Goal: Task Accomplishment & Management: Complete application form

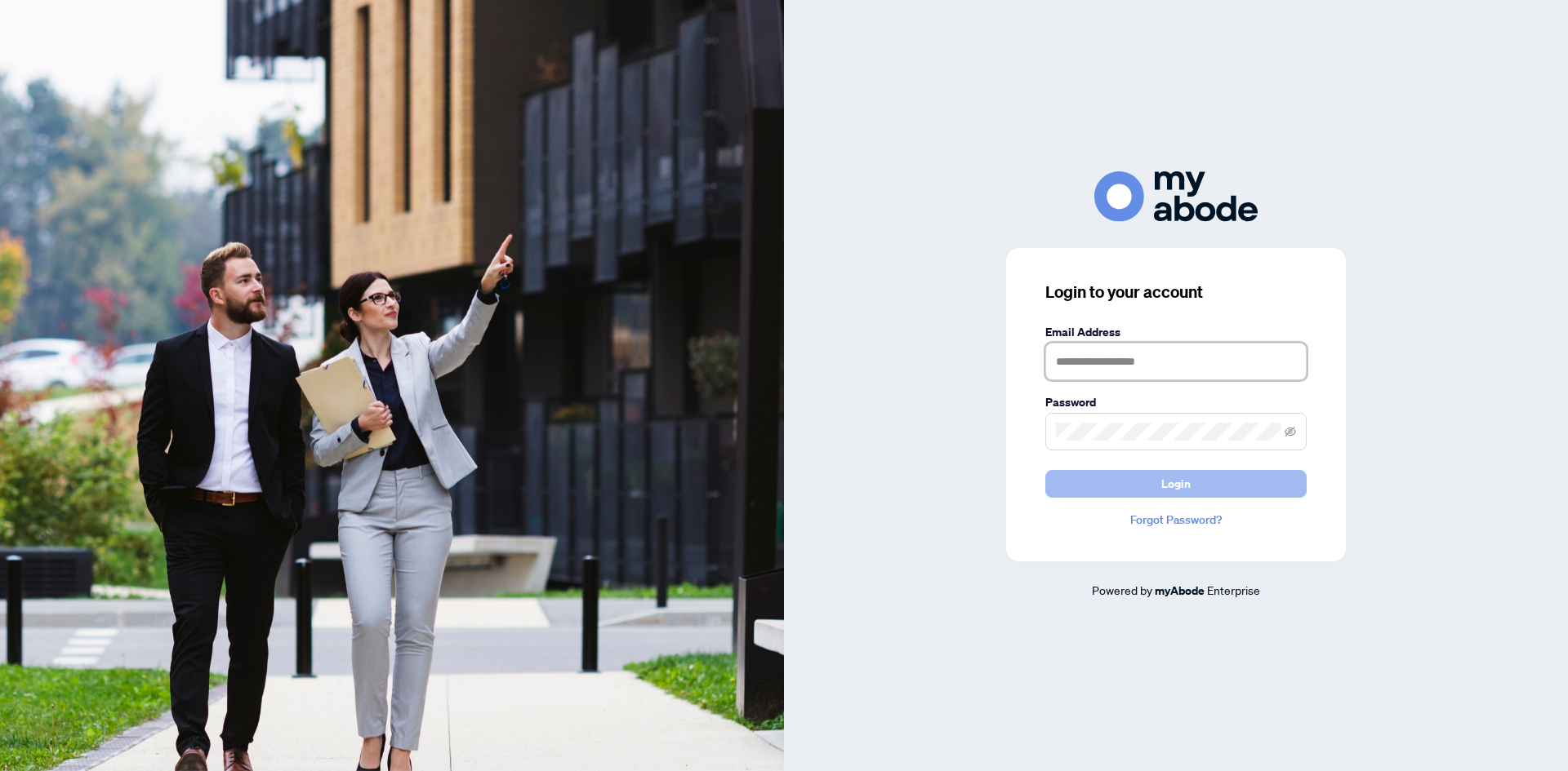
type input "**********"
click at [1170, 481] on span "Login" at bounding box center [1175, 484] width 29 height 26
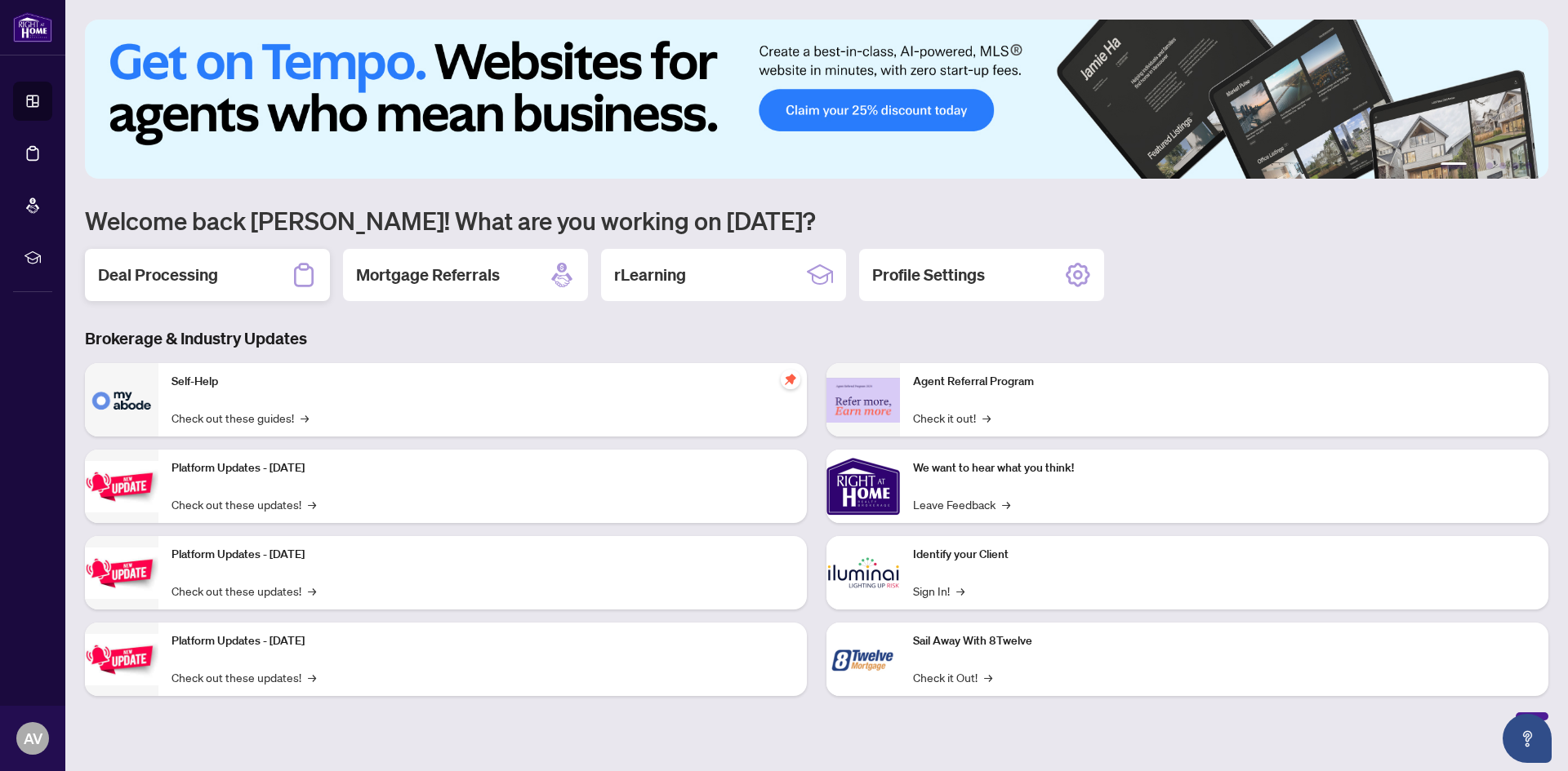
click at [213, 275] on h2 "Deal Processing" at bounding box center [158, 275] width 120 height 23
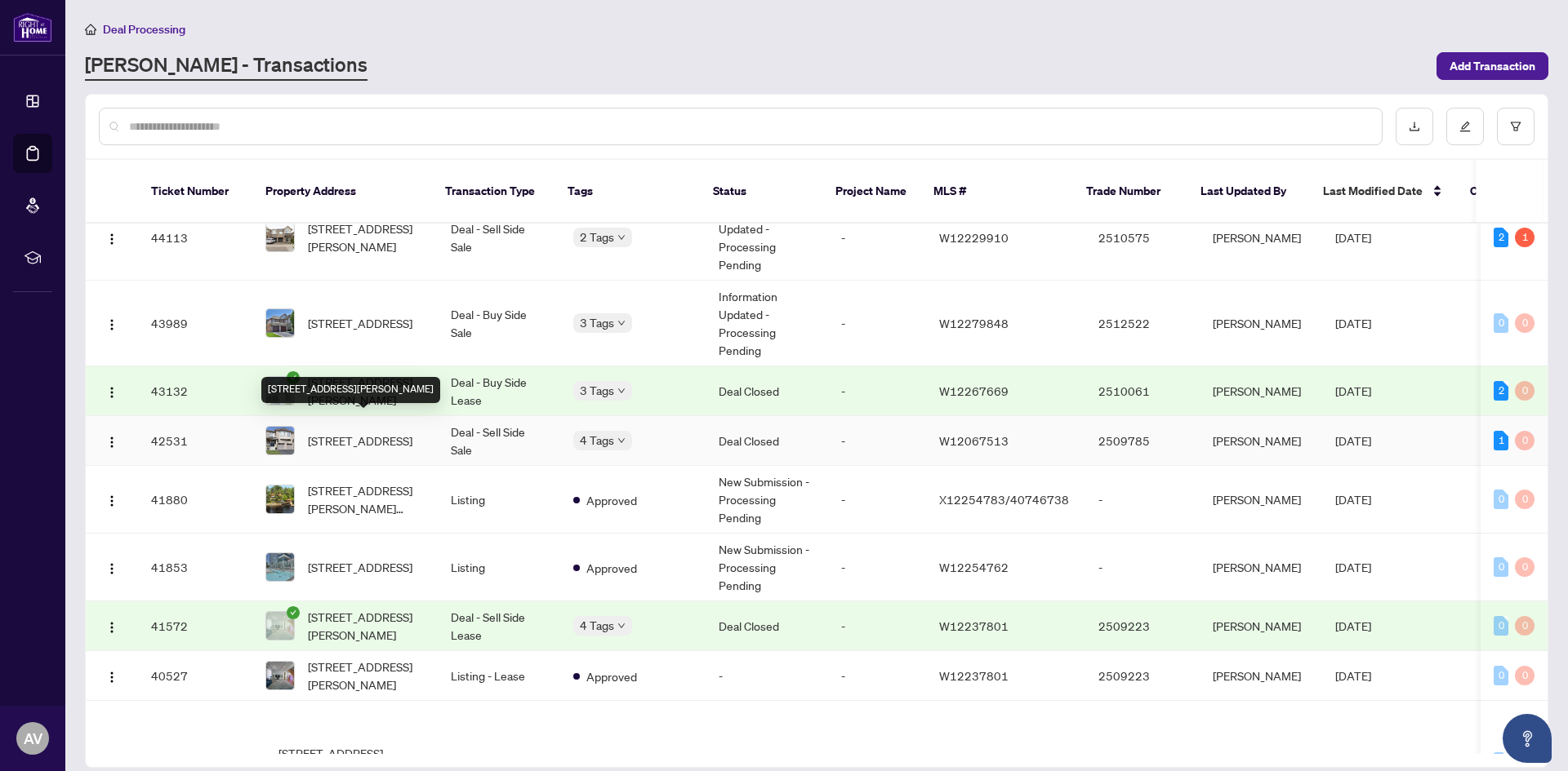
scroll to position [490, 0]
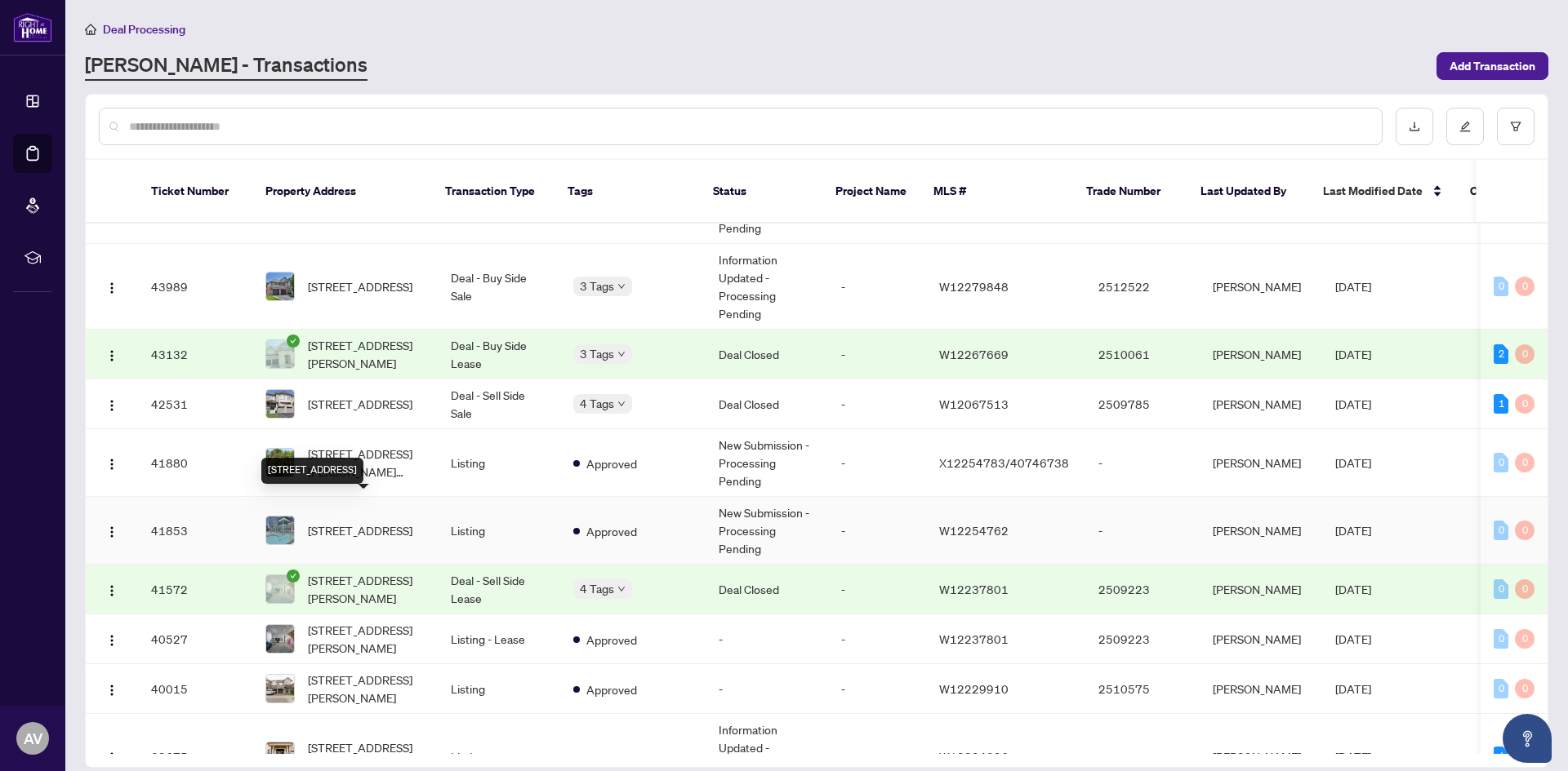
click at [370, 521] on span "[STREET_ADDRESS]" at bounding box center [360, 530] width 104 height 18
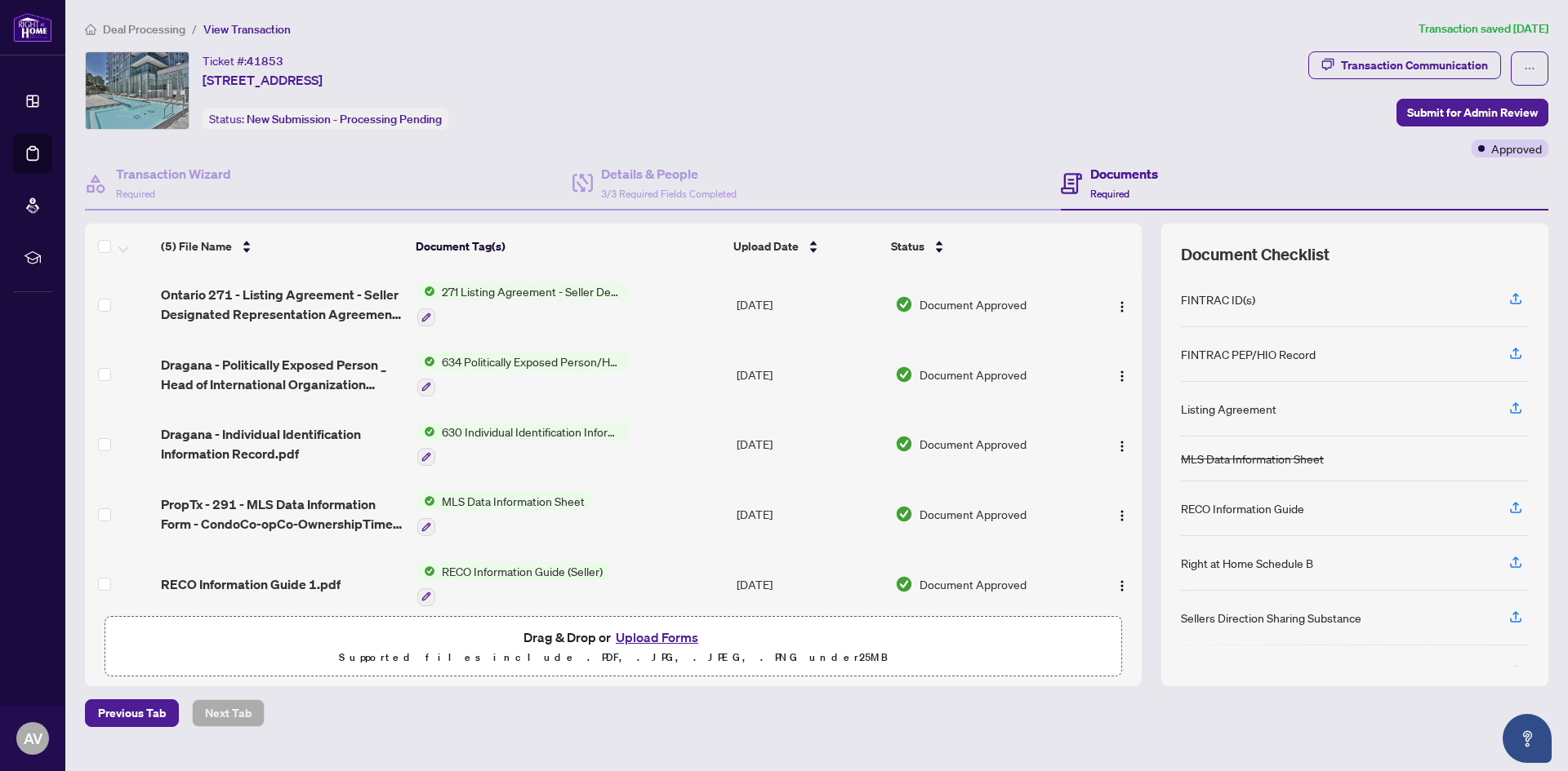
click at [655, 636] on button "Upload Forms" at bounding box center [656, 637] width 92 height 21
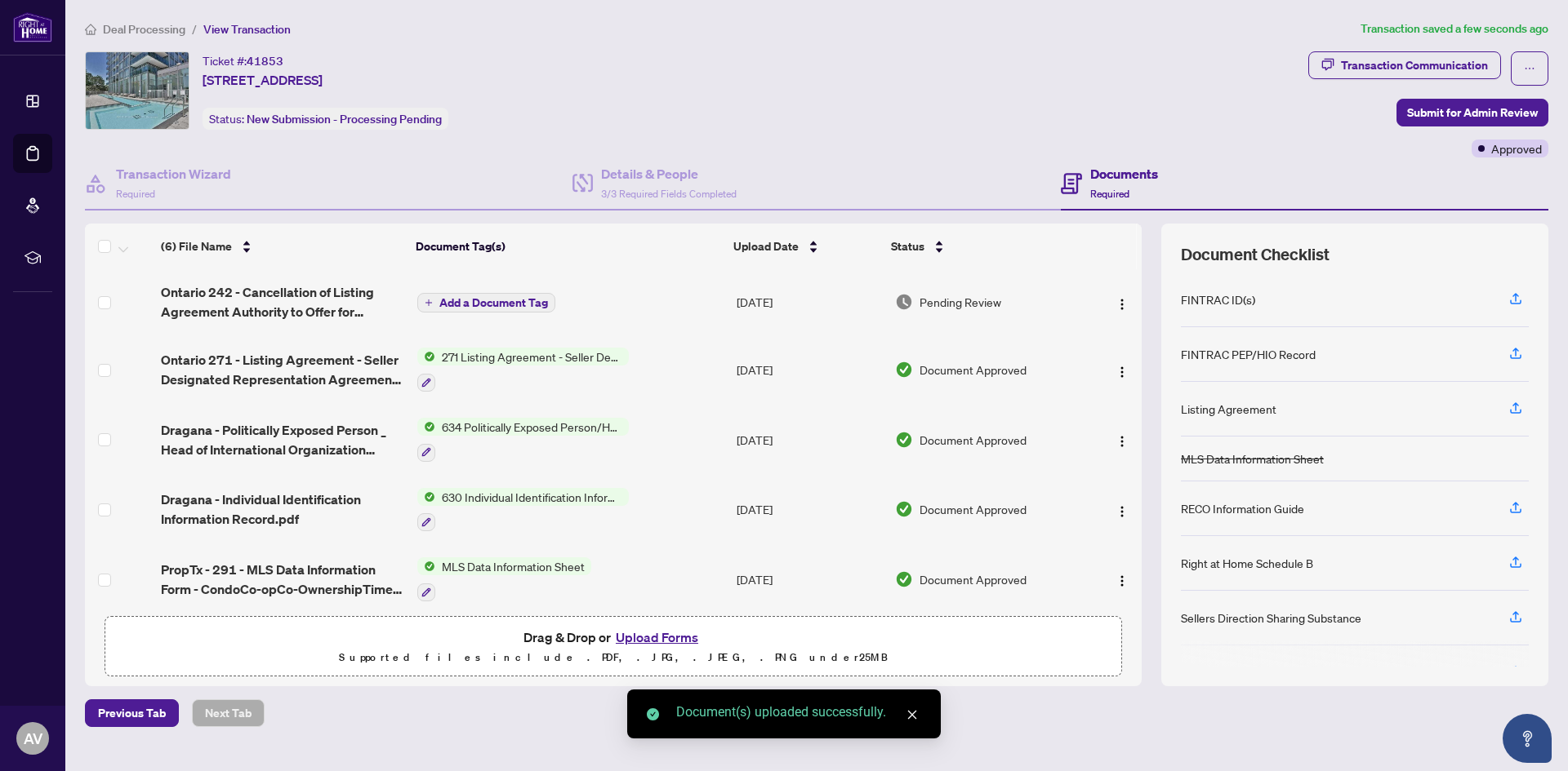
click at [491, 297] on span "Add a Document Tag" at bounding box center [494, 303] width 109 height 12
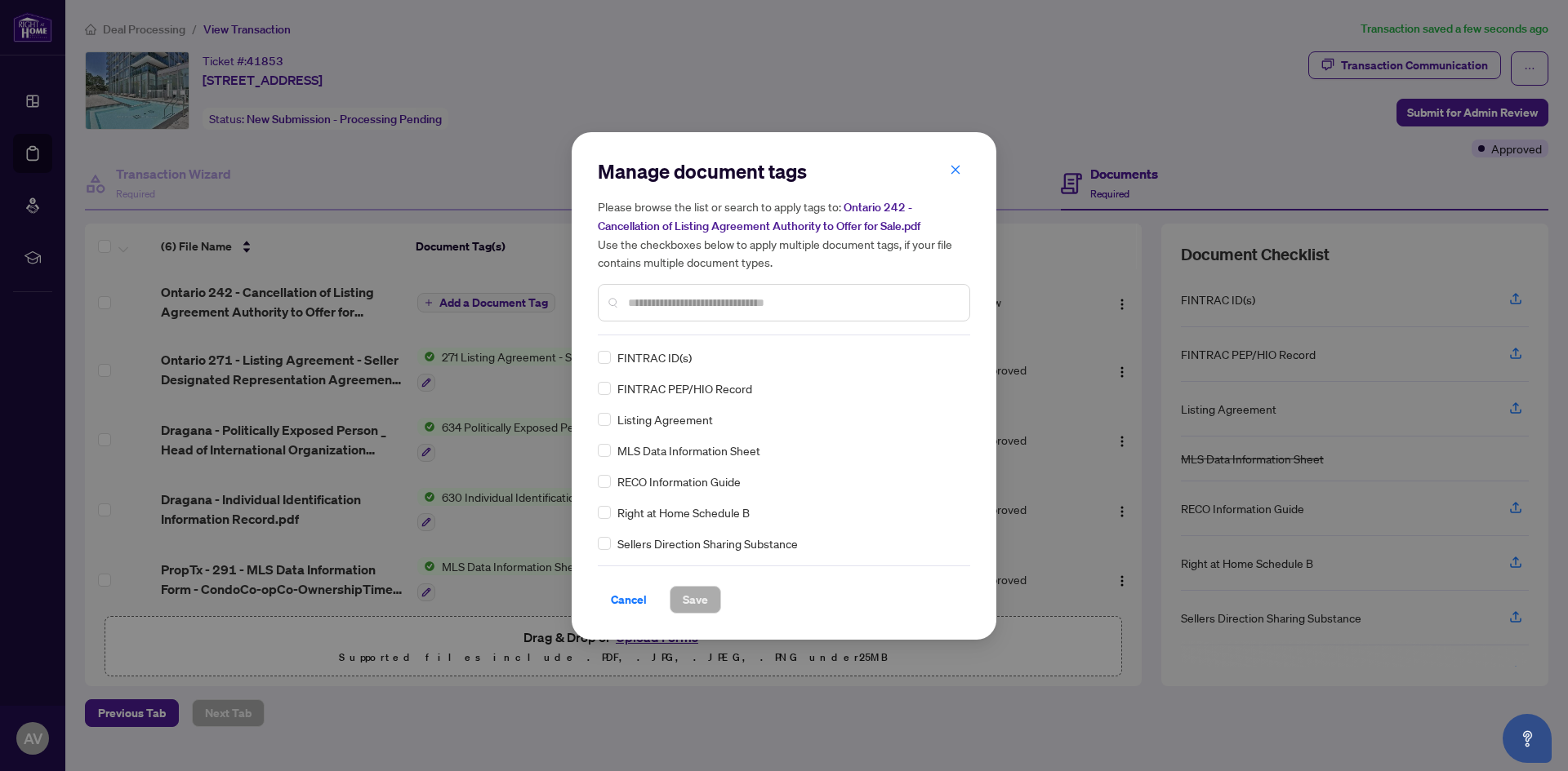
click at [673, 303] on input "text" at bounding box center [792, 303] width 329 height 18
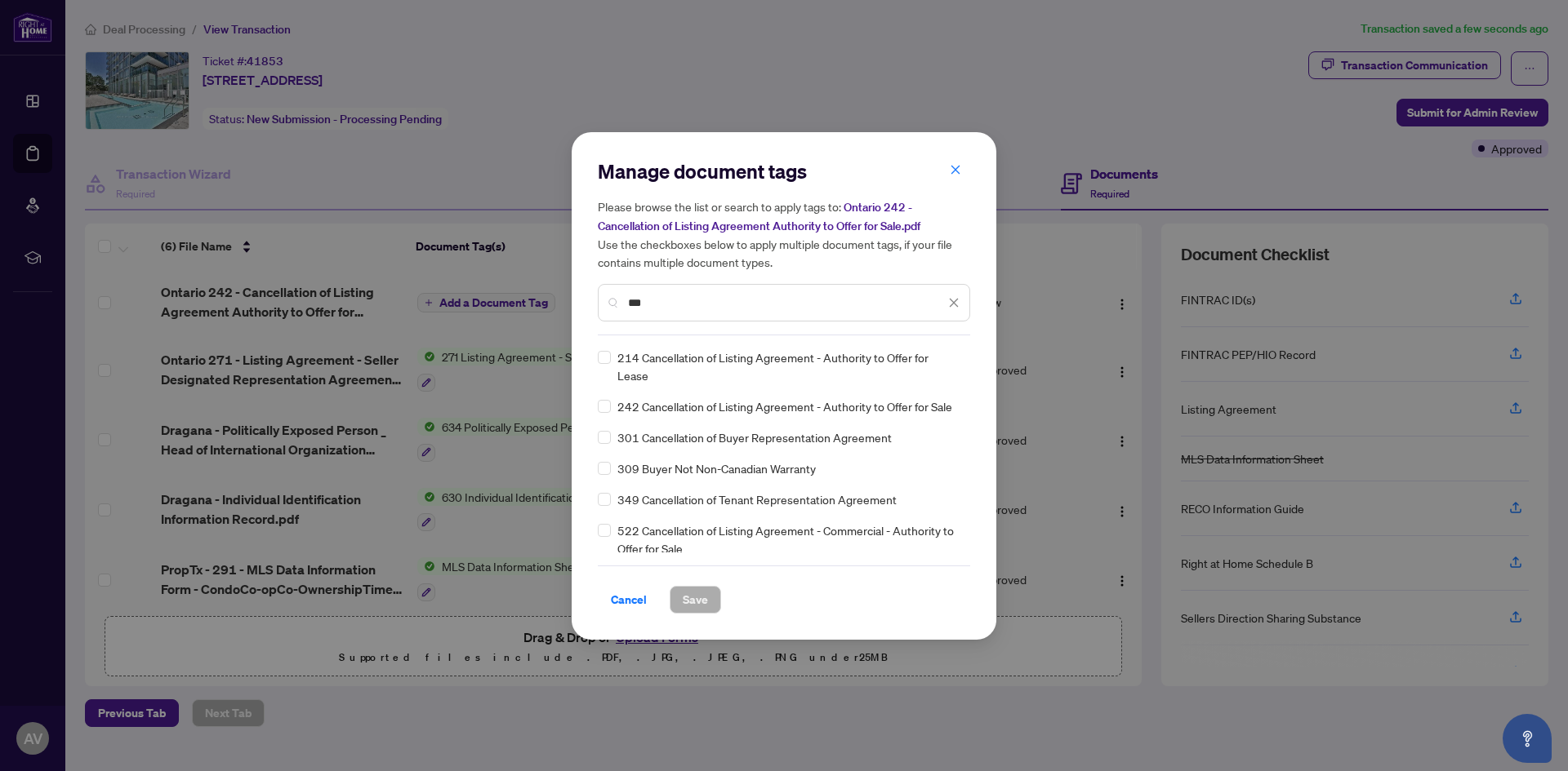
type input "***"
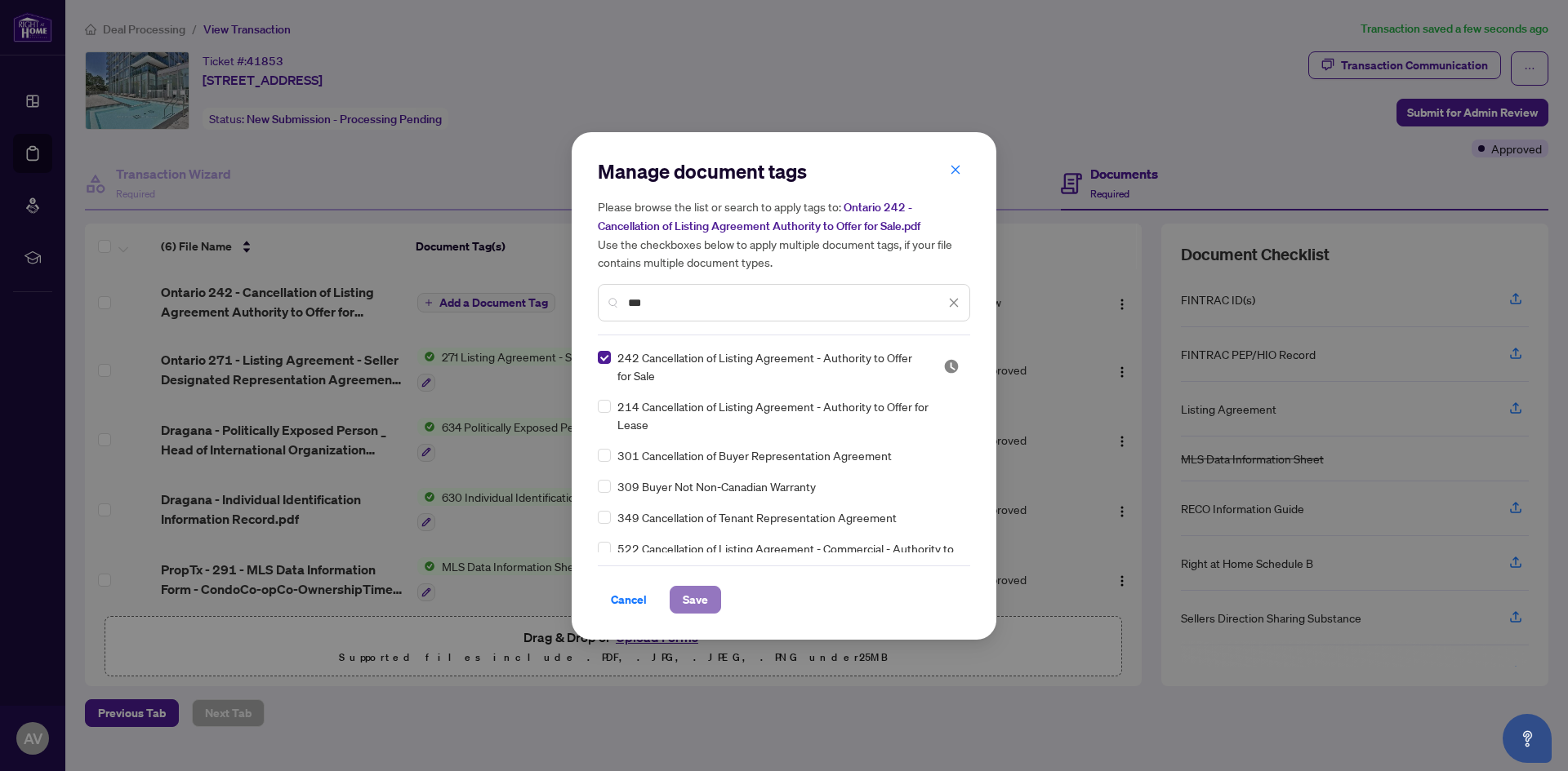
click at [703, 604] on span "Save" at bounding box center [695, 599] width 25 height 26
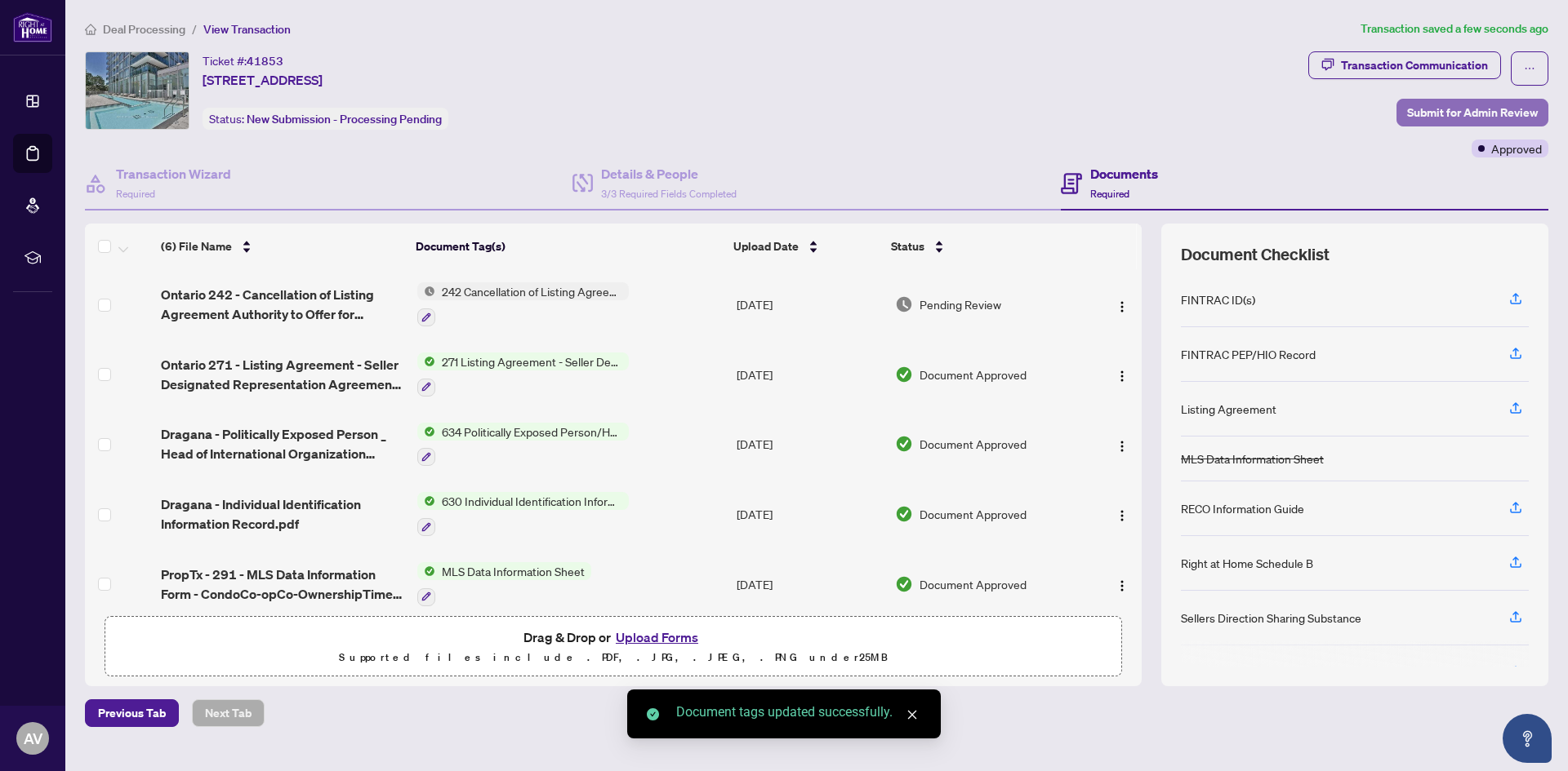
click at [1472, 108] on span "Submit for Admin Review" at bounding box center [1472, 112] width 130 height 26
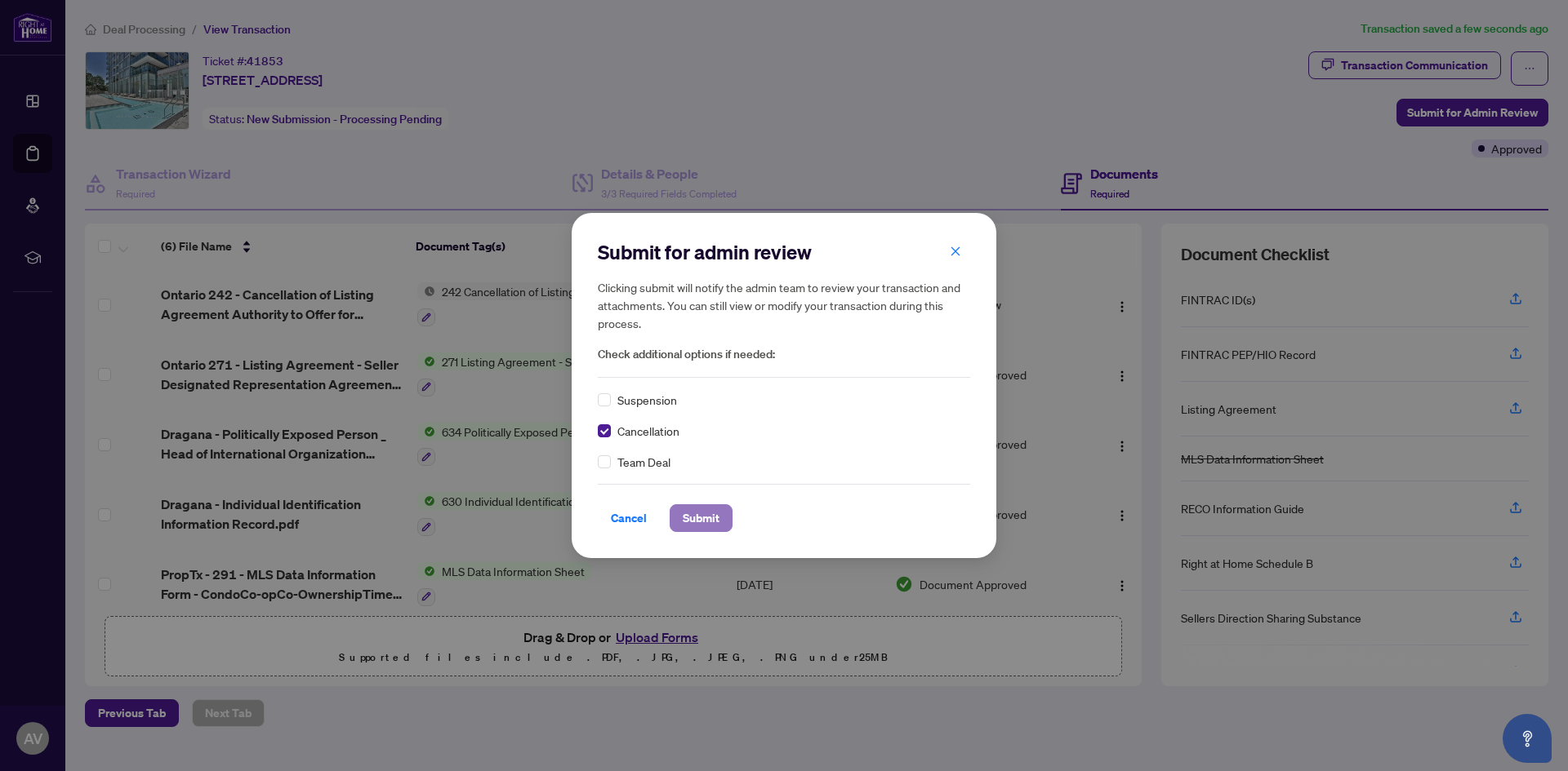
click at [695, 513] on span "Submit" at bounding box center [700, 518] width 37 height 26
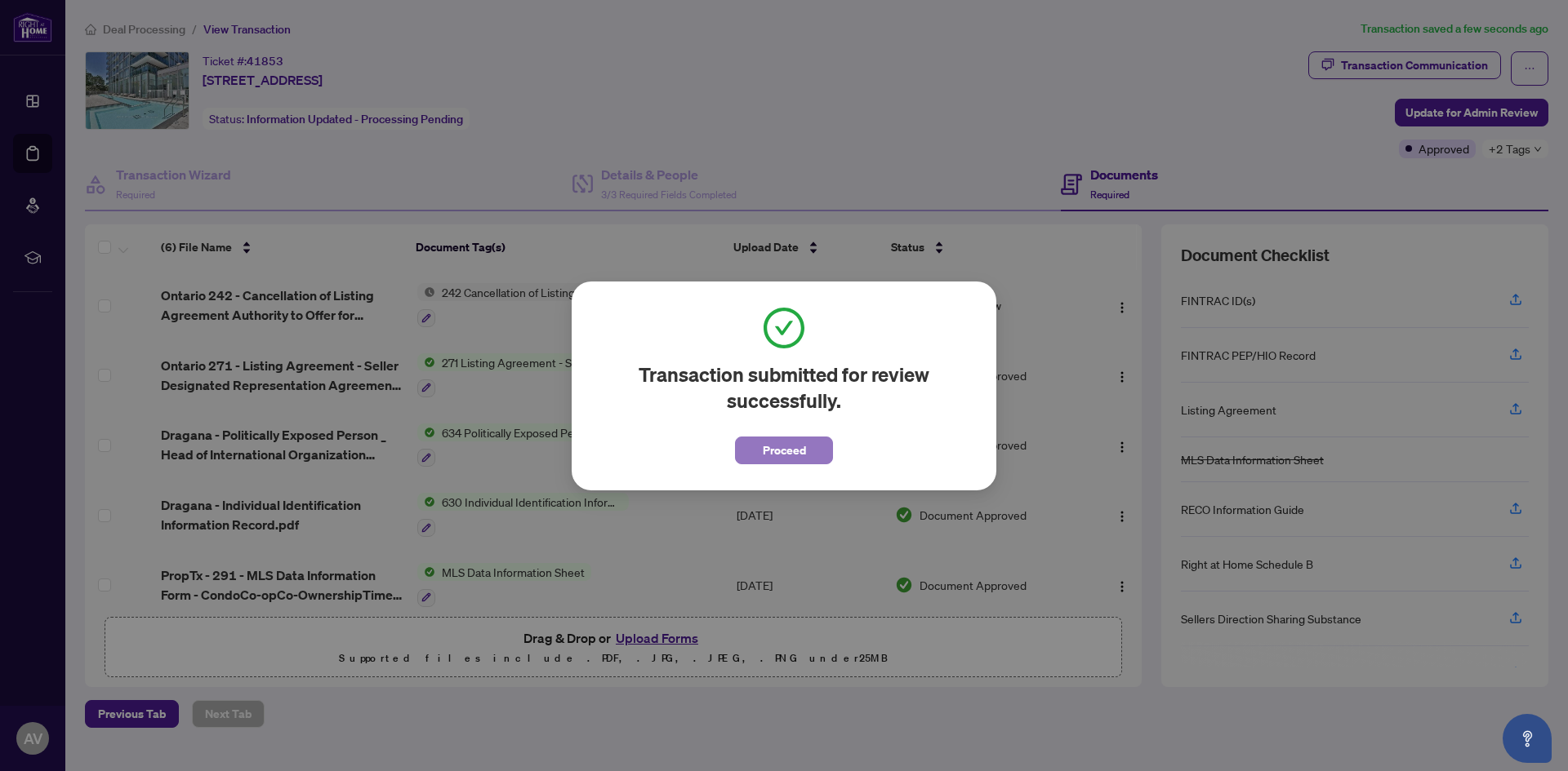
click at [793, 451] on span "Proceed" at bounding box center [784, 450] width 43 height 26
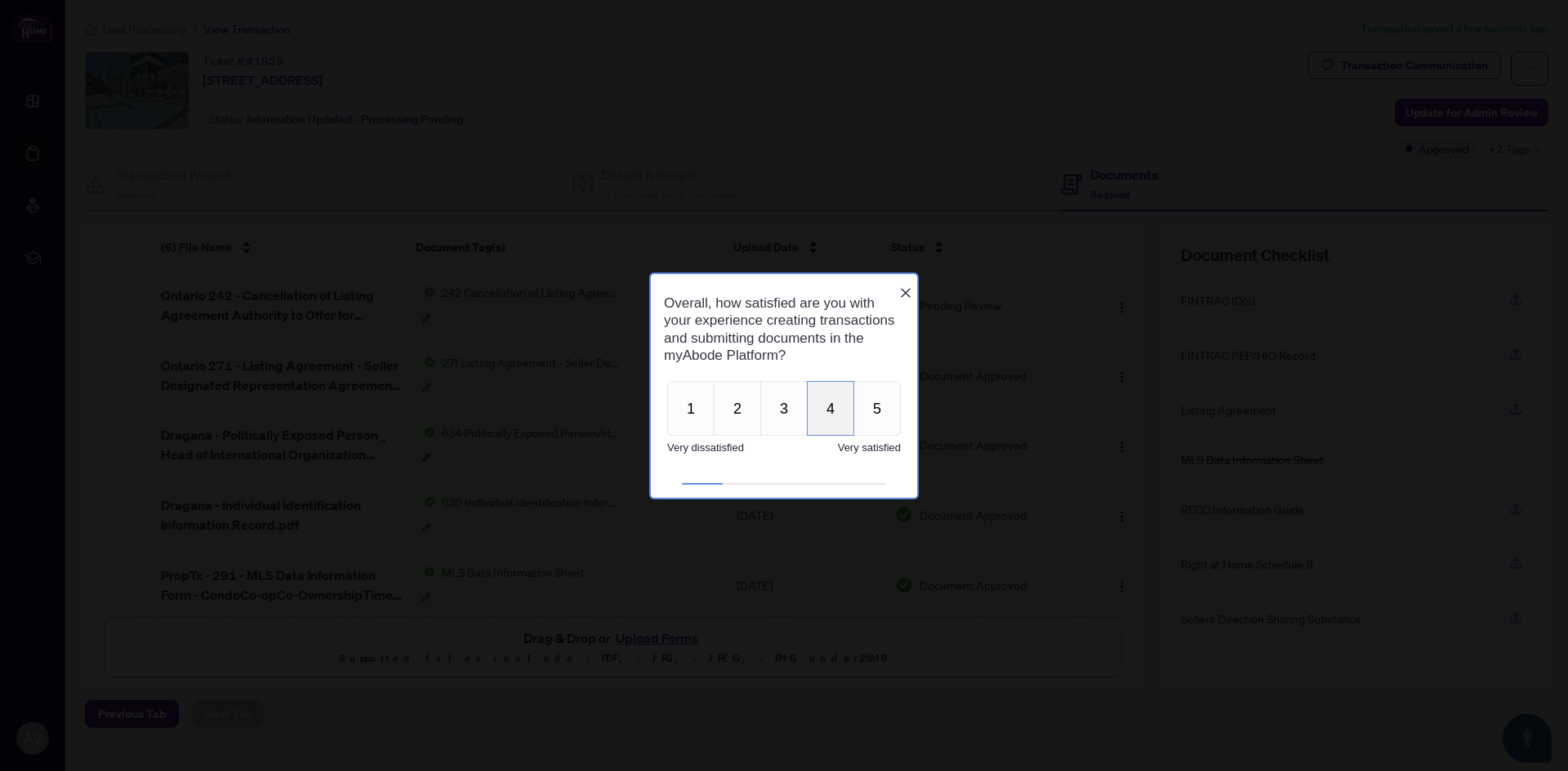
click at [827, 405] on button "4" at bounding box center [830, 408] width 47 height 54
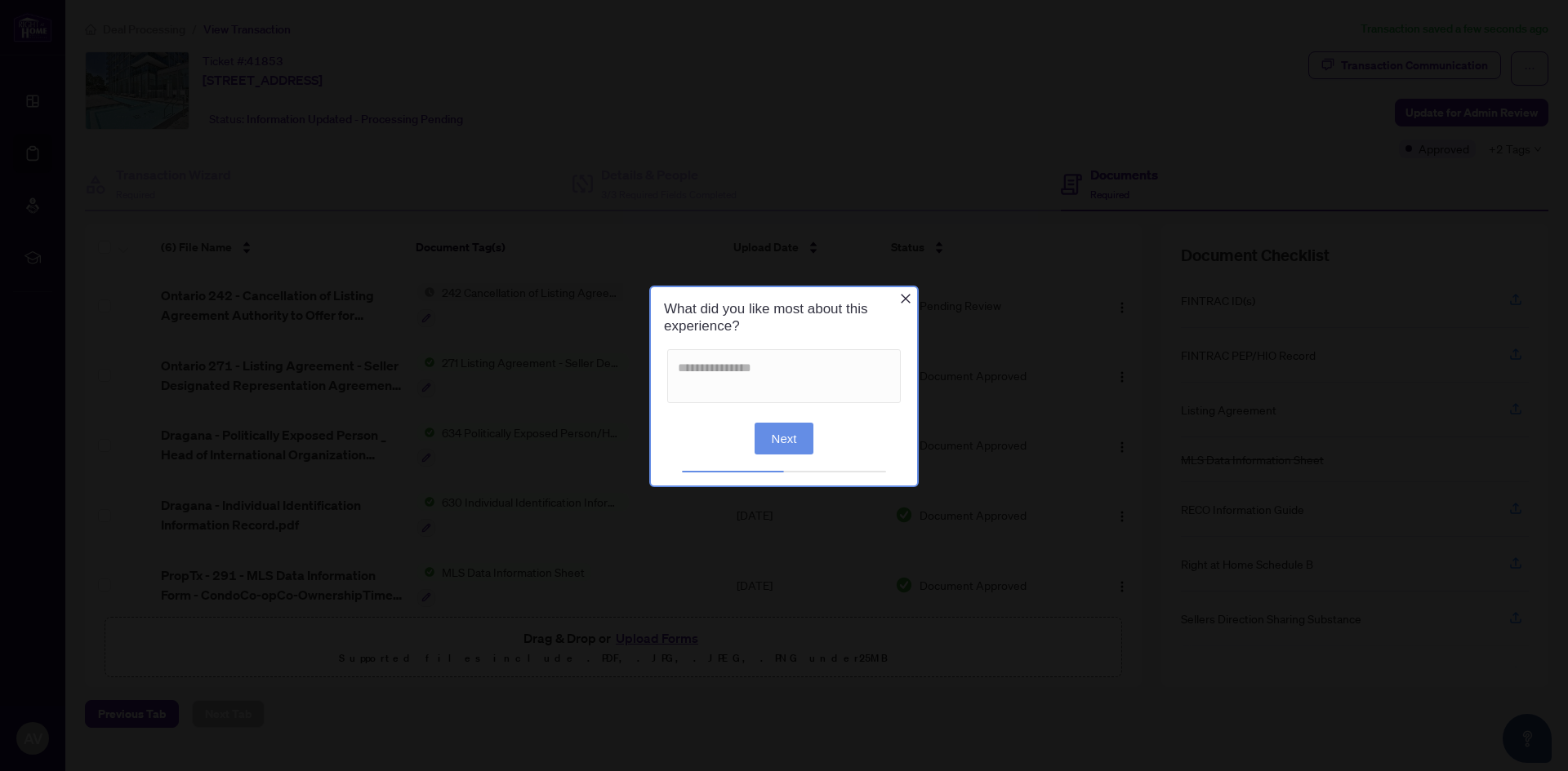
click at [782, 435] on button "Next" at bounding box center [784, 438] width 60 height 32
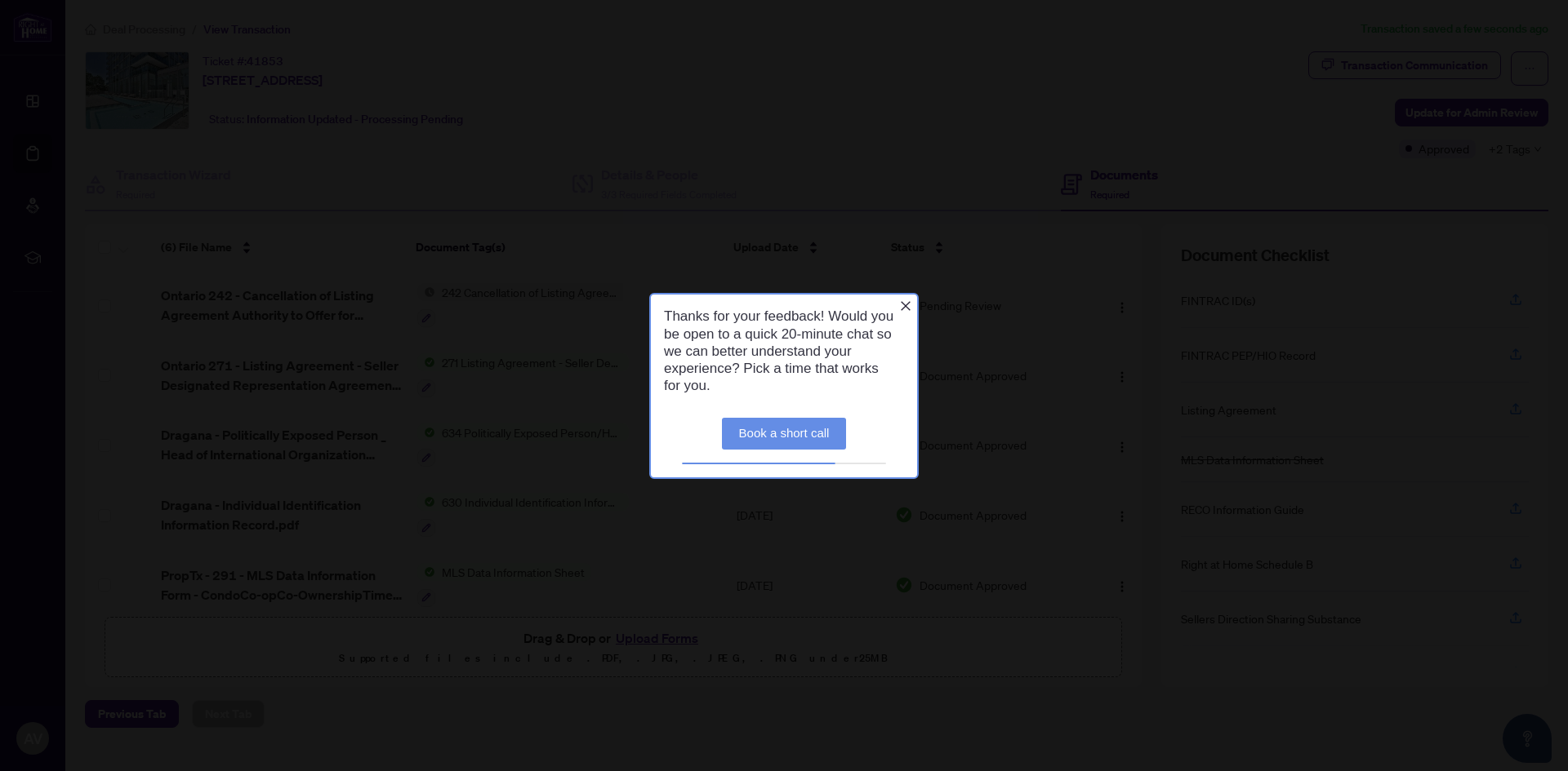
click at [903, 301] on icon "Close button" at bounding box center [905, 305] width 13 height 13
